Goal: Information Seeking & Learning: Learn about a topic

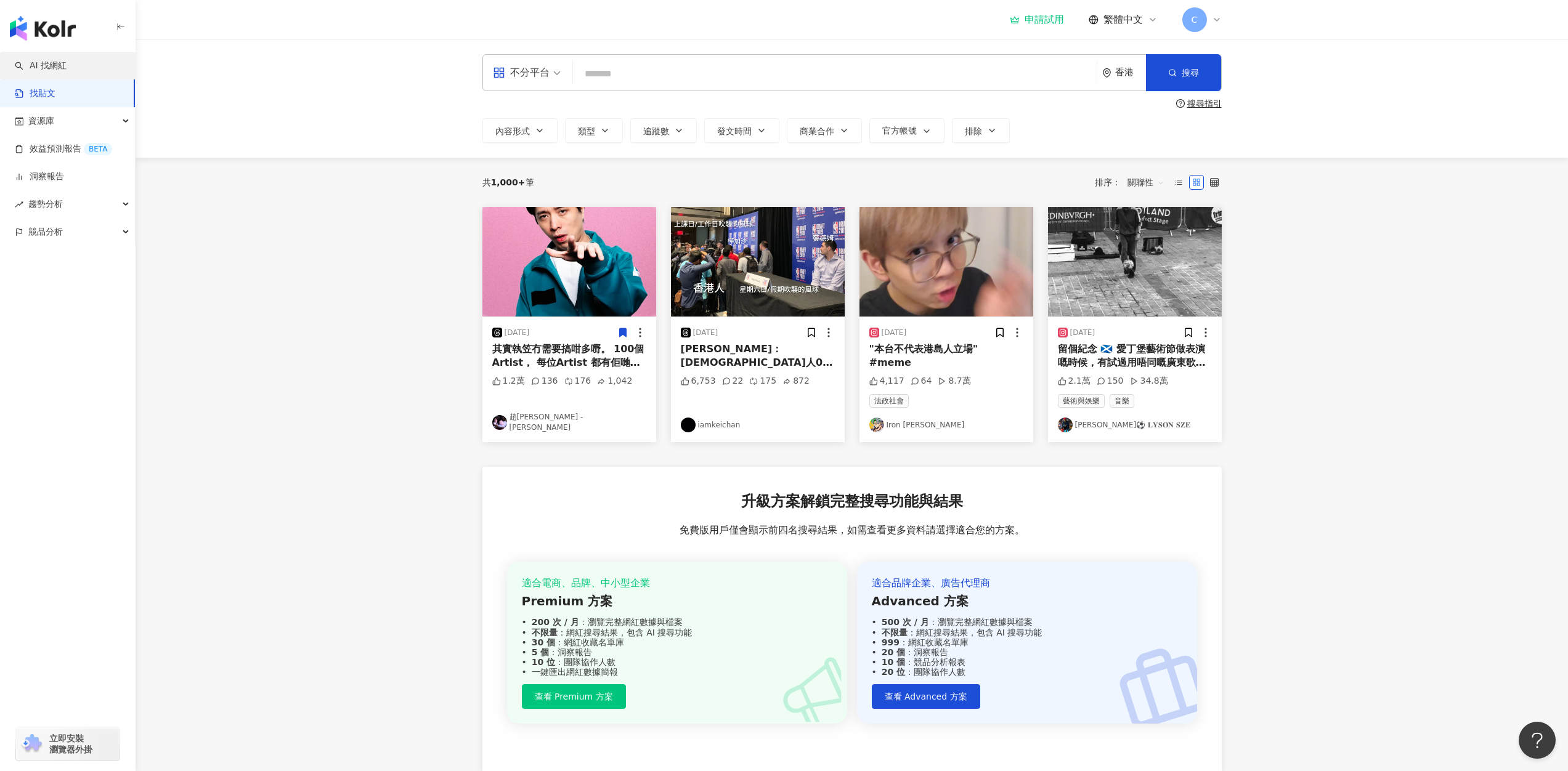
click at [55, 69] on link "AI 找網紅" at bounding box center [40, 65] width 51 height 12
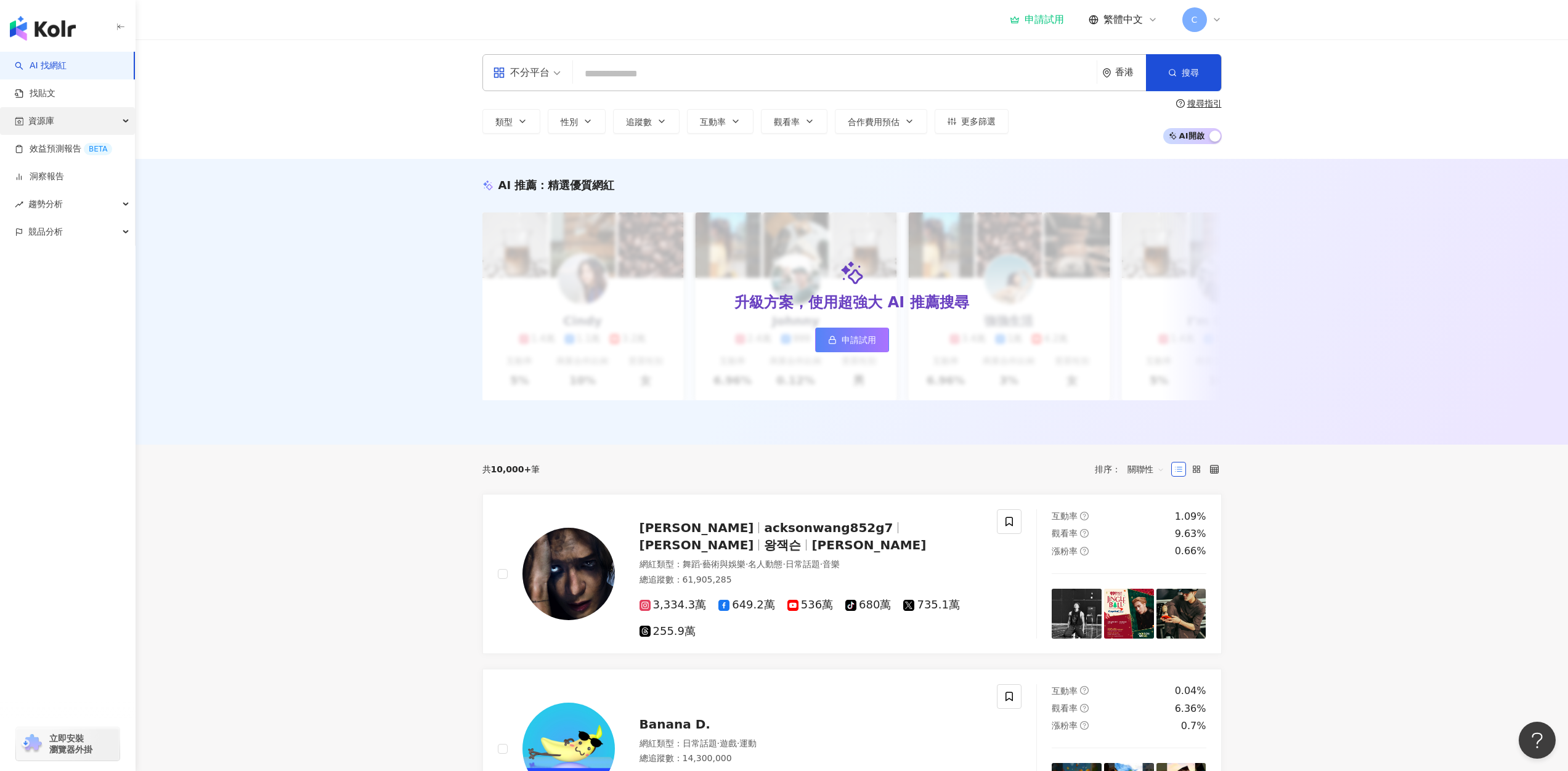
click at [67, 113] on div "資源庫" at bounding box center [67, 121] width 135 height 28
click at [64, 149] on link "網紅管理" at bounding box center [47, 149] width 34 height 12
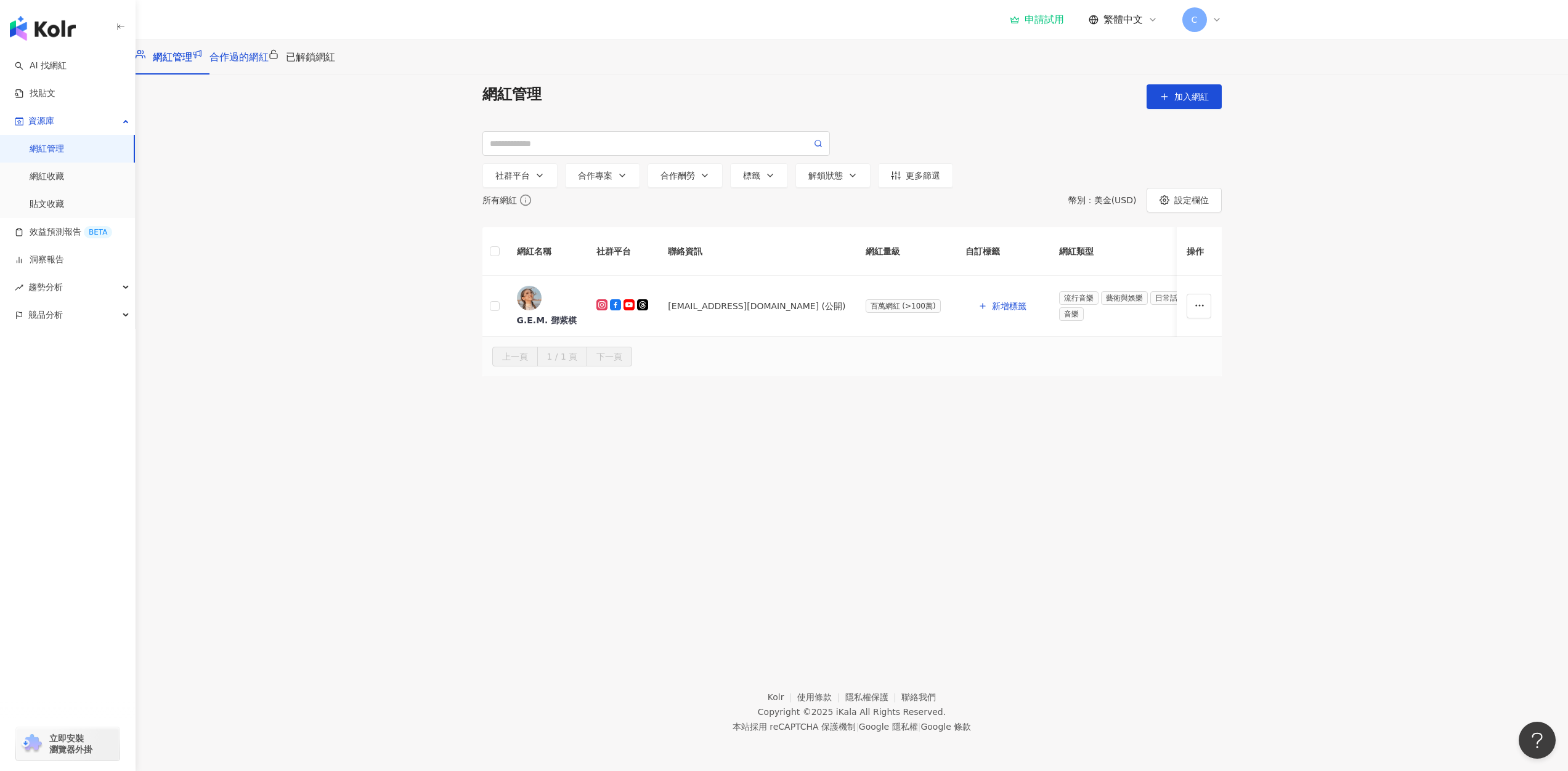
click at [269, 63] on span "合作過的網紅" at bounding box center [239, 57] width 59 height 11
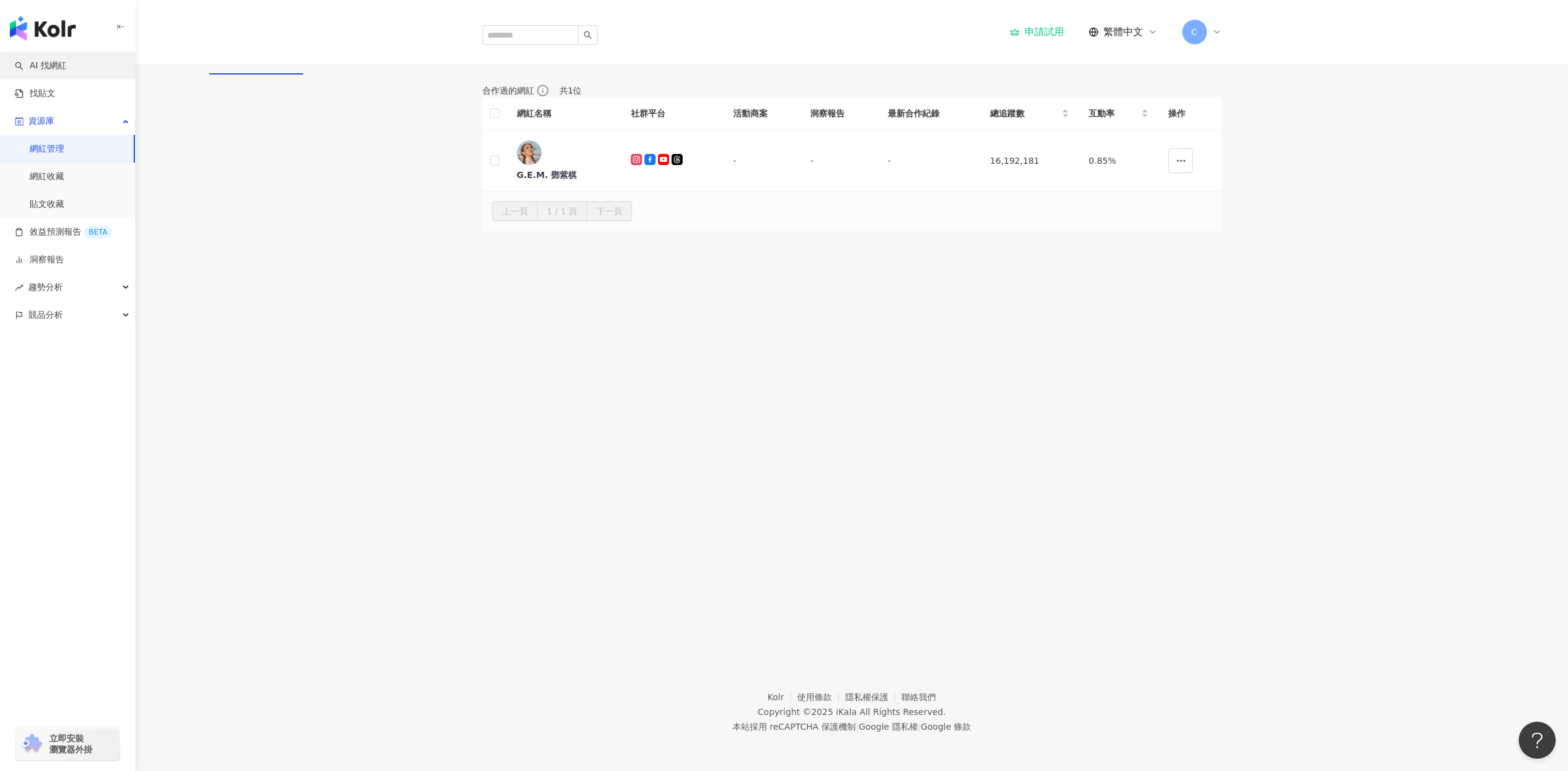
click at [49, 65] on link "AI 找網紅" at bounding box center [40, 65] width 51 height 12
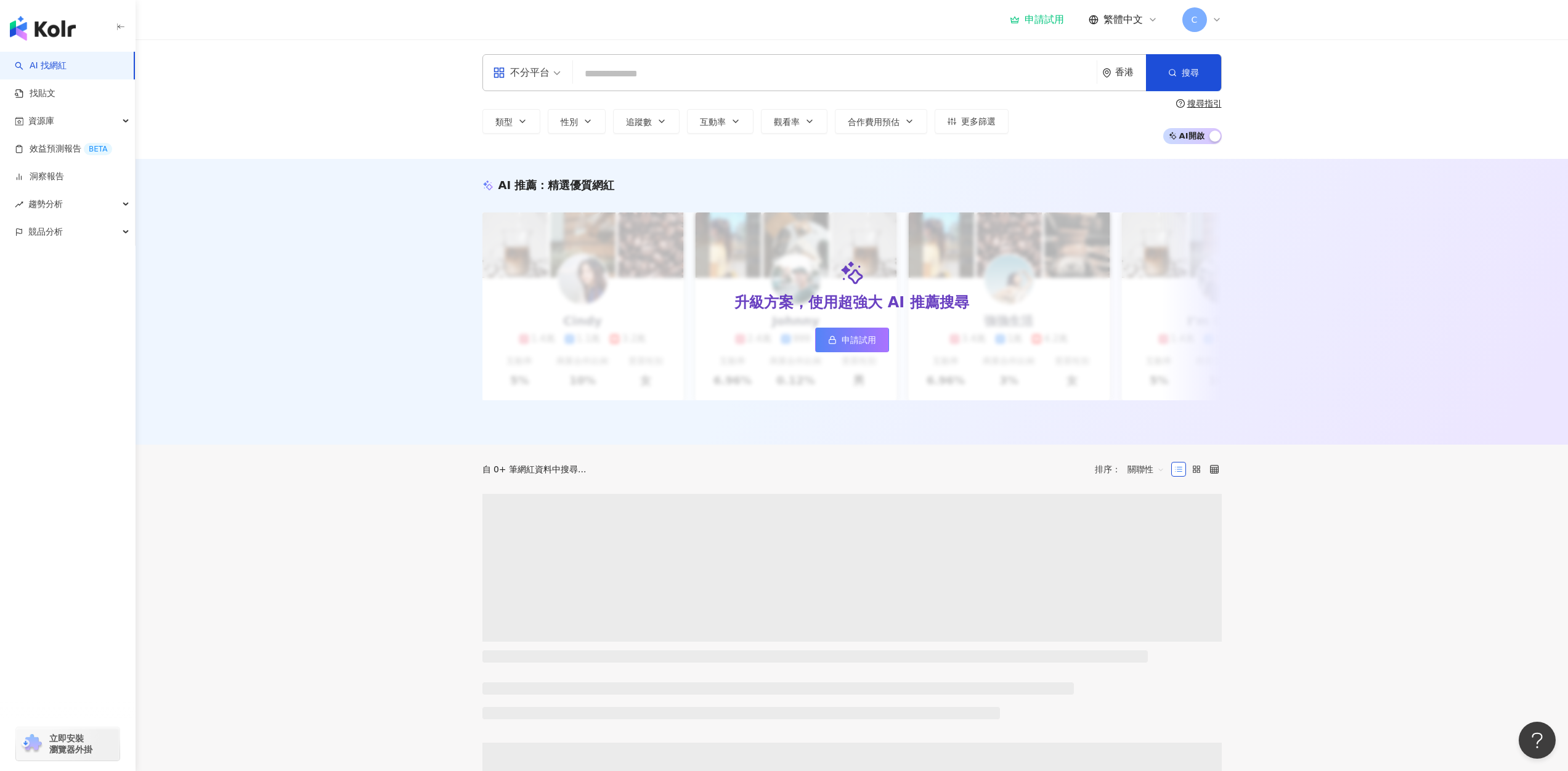
click at [1120, 18] on span "繁體中文" at bounding box center [1123, 19] width 39 height 13
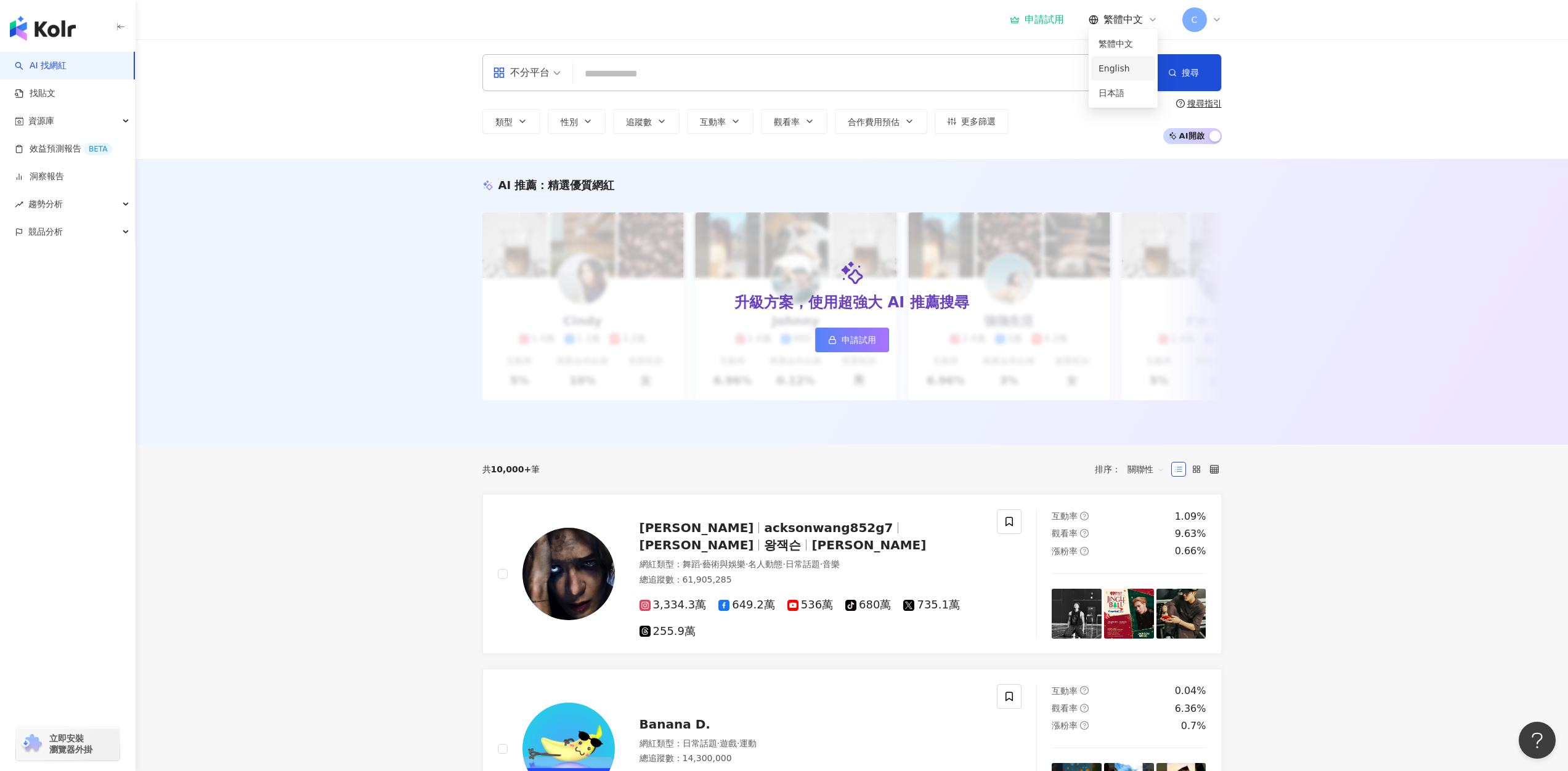
click at [1121, 75] on div "English" at bounding box center [1123, 68] width 50 height 13
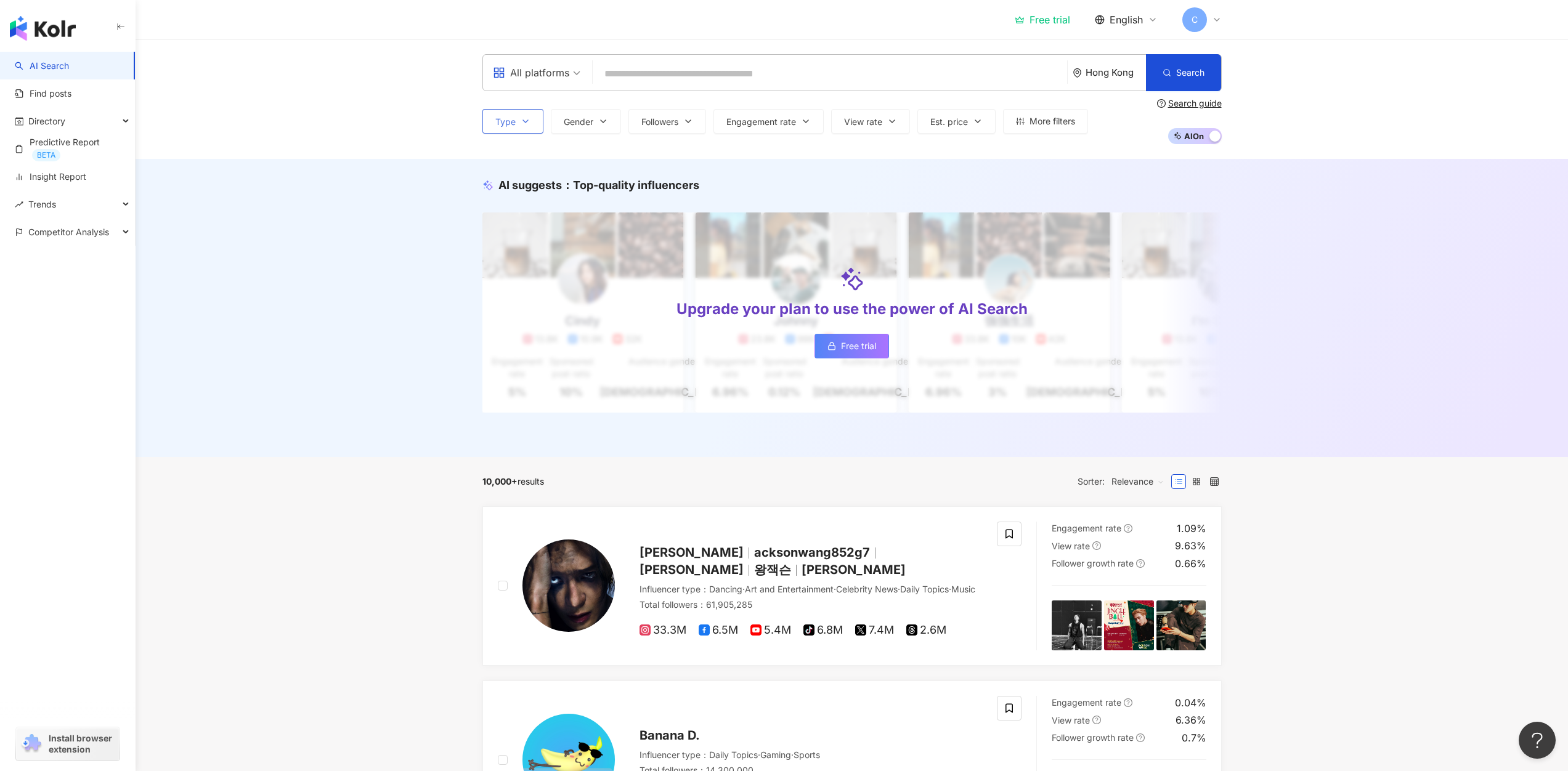
click at [537, 119] on button "Type" at bounding box center [513, 121] width 61 height 25
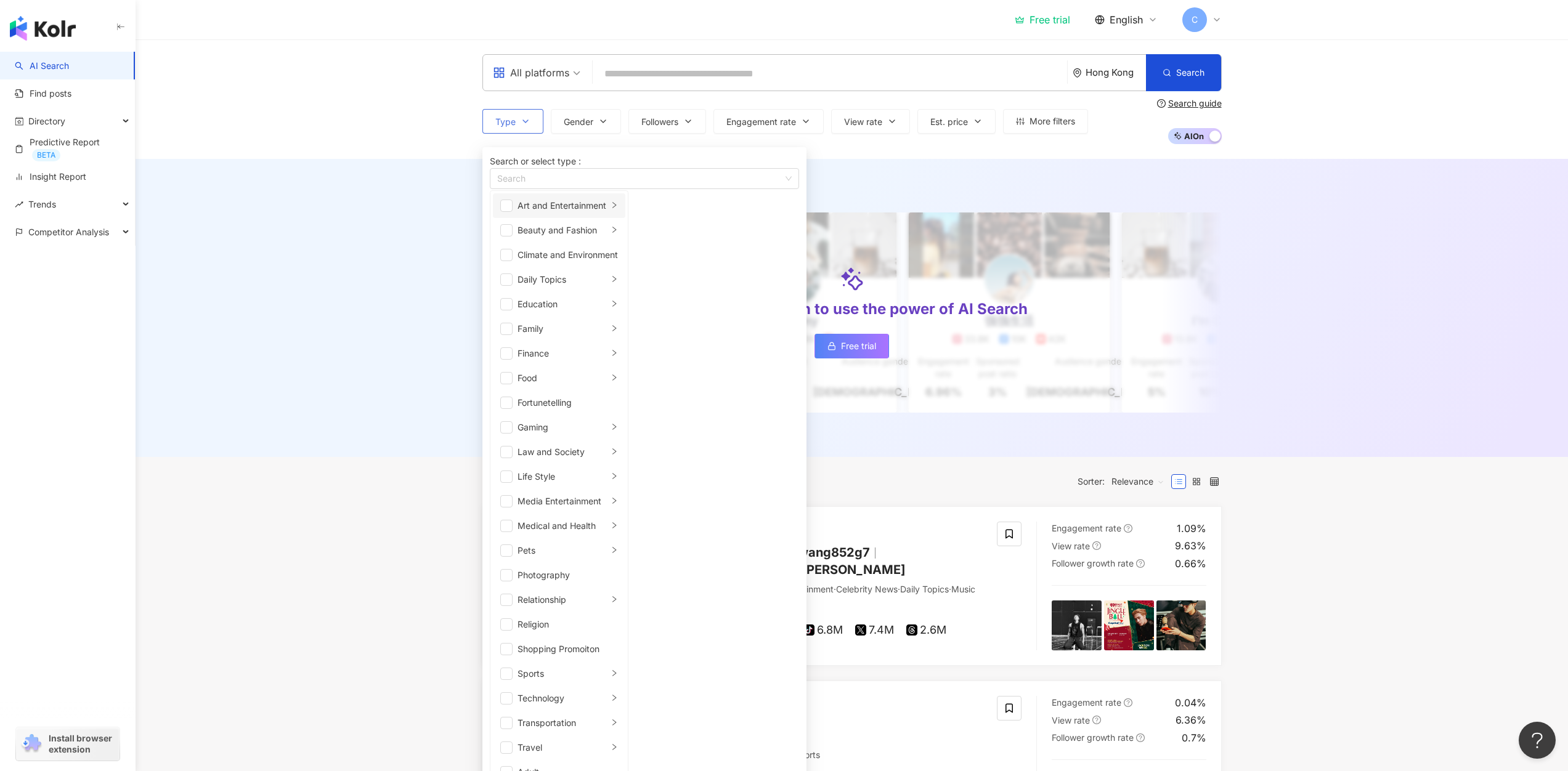
click at [573, 212] on div "Art and Entertainment" at bounding box center [562, 205] width 90 height 13
